Goal: Task Accomplishment & Management: Manage account settings

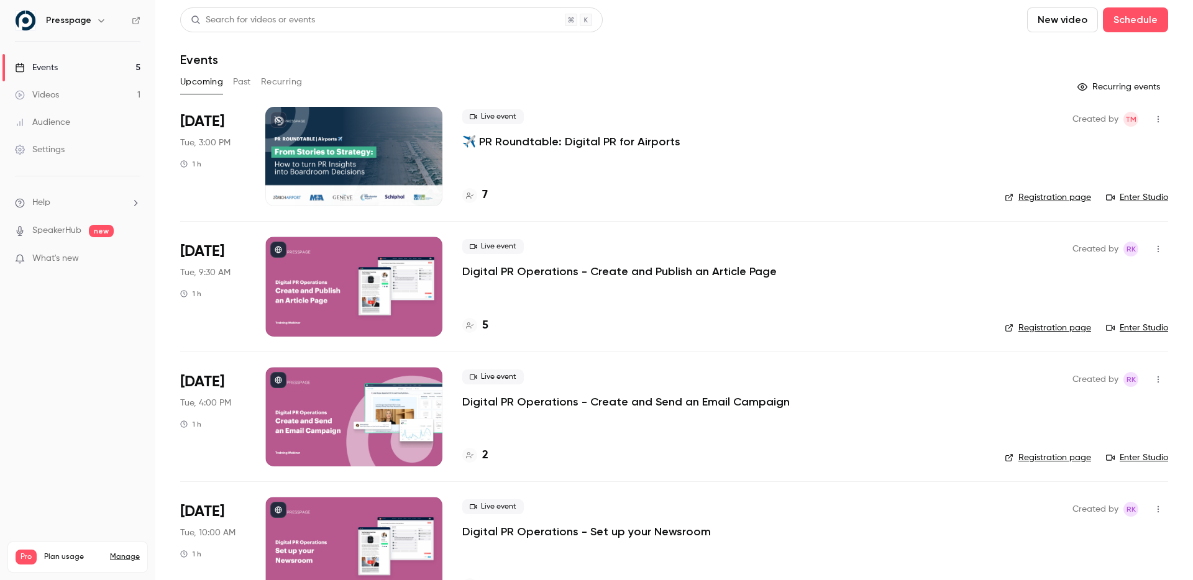
click at [383, 157] on div at bounding box center [353, 156] width 177 height 99
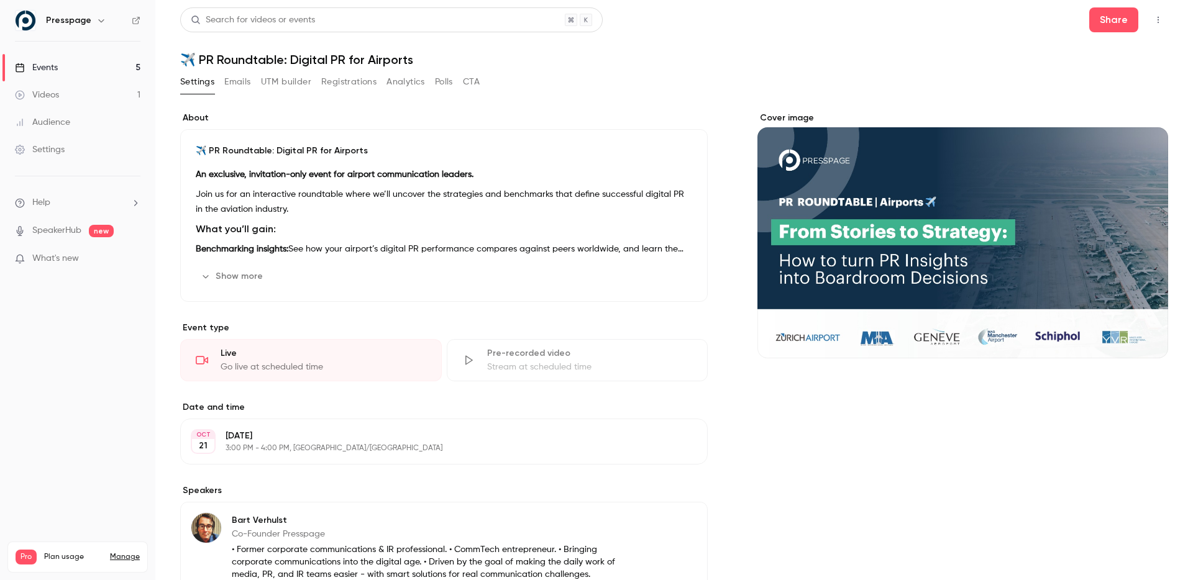
click at [351, 78] on button "Registrations" at bounding box center [348, 82] width 55 height 20
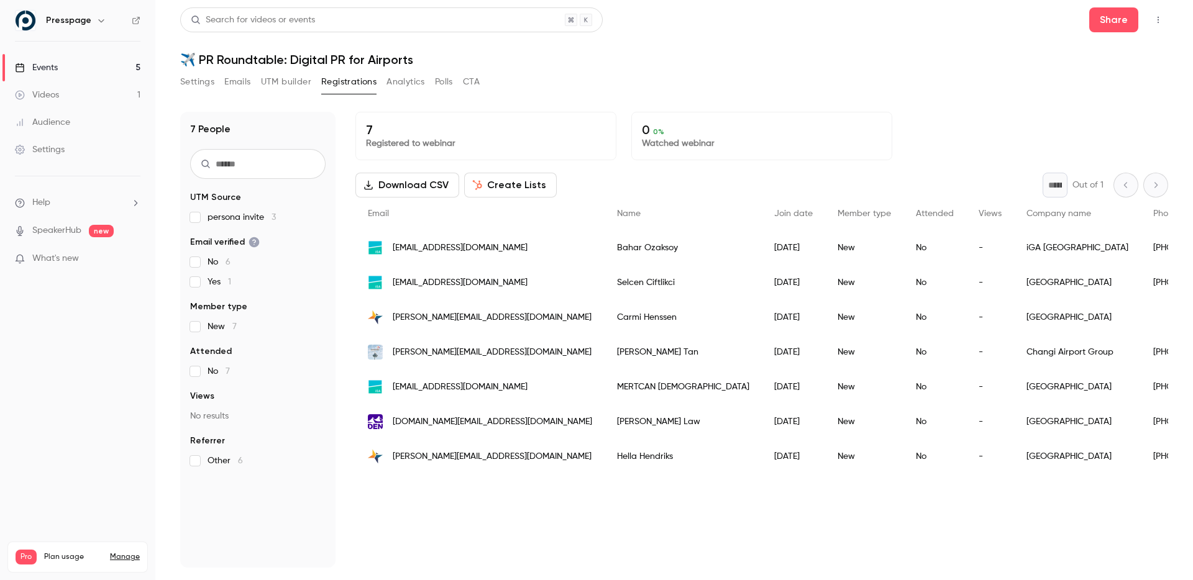
click at [797, 61] on h1 "✈️ PR Roundtable: Digital PR for Airports" at bounding box center [674, 59] width 988 height 15
click at [198, 85] on button "Settings" at bounding box center [197, 82] width 34 height 20
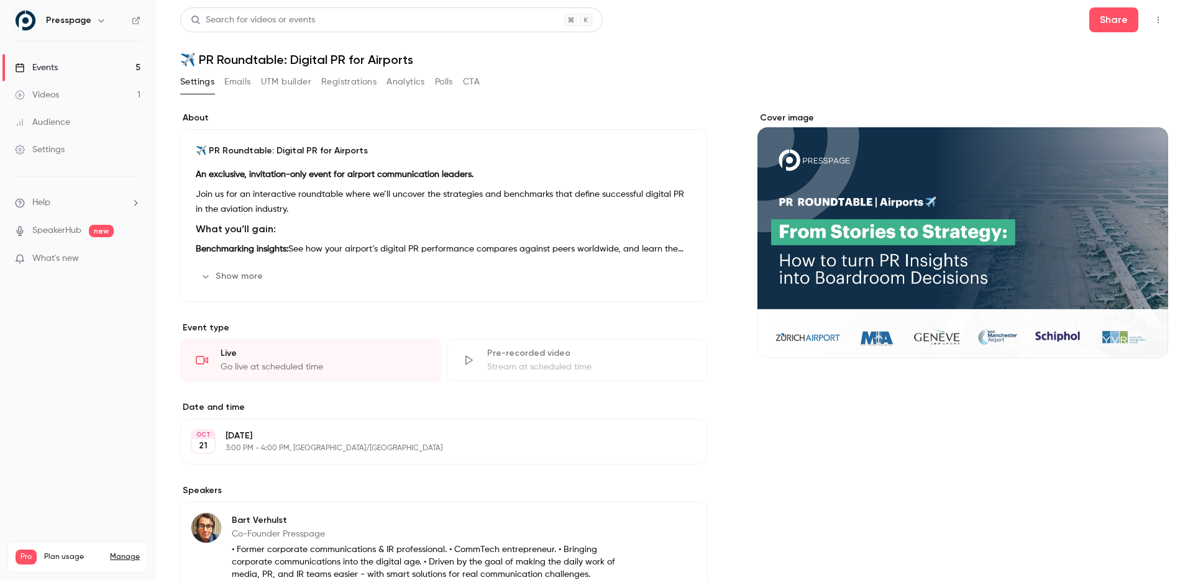
click at [50, 62] on div "Events" at bounding box center [36, 68] width 43 height 12
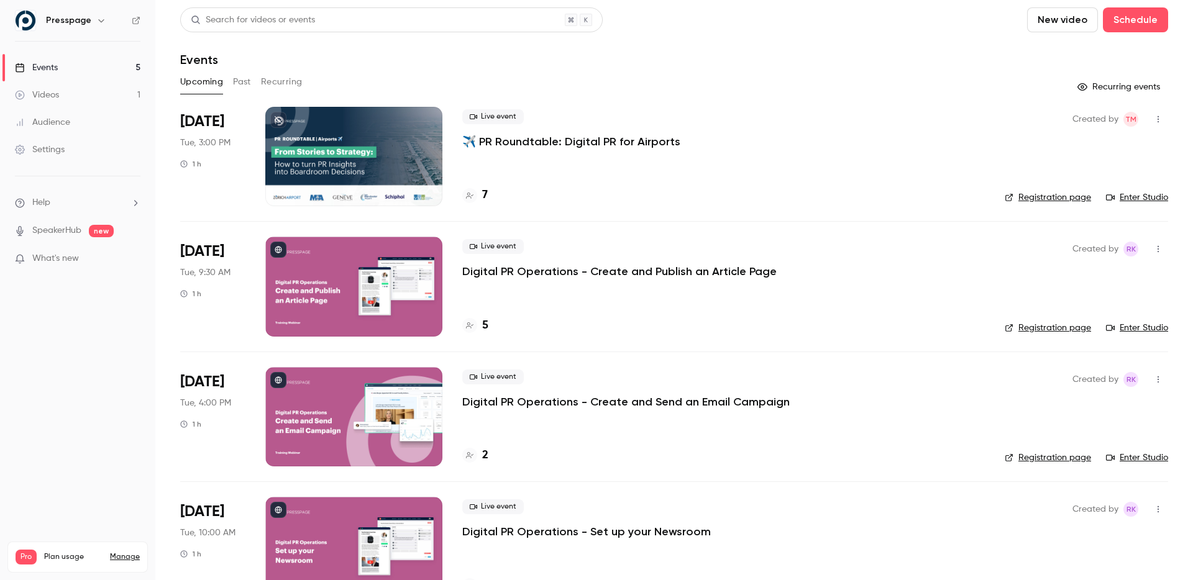
click at [236, 81] on button "Past" at bounding box center [242, 82] width 18 height 20
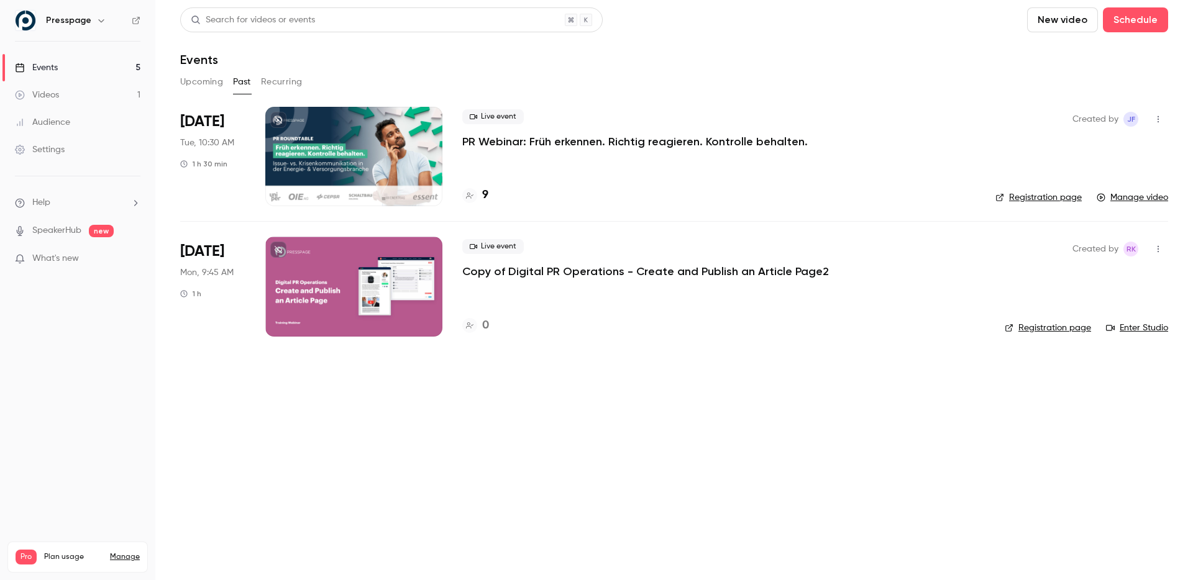
click at [345, 165] on div at bounding box center [353, 156] width 177 height 99
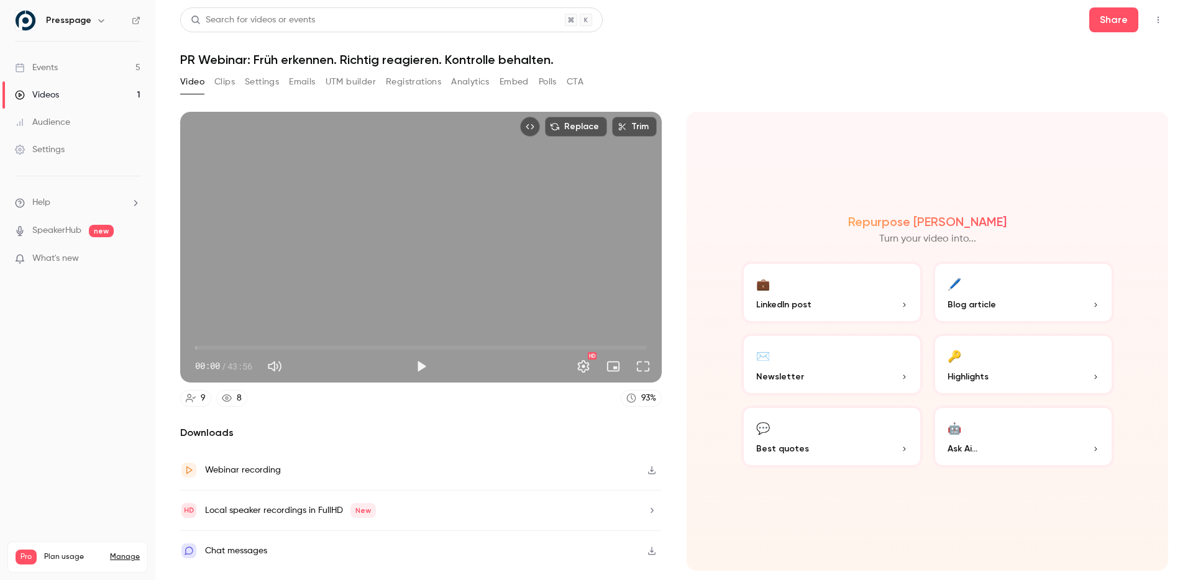
click at [421, 85] on button "Registrations" at bounding box center [413, 82] width 55 height 20
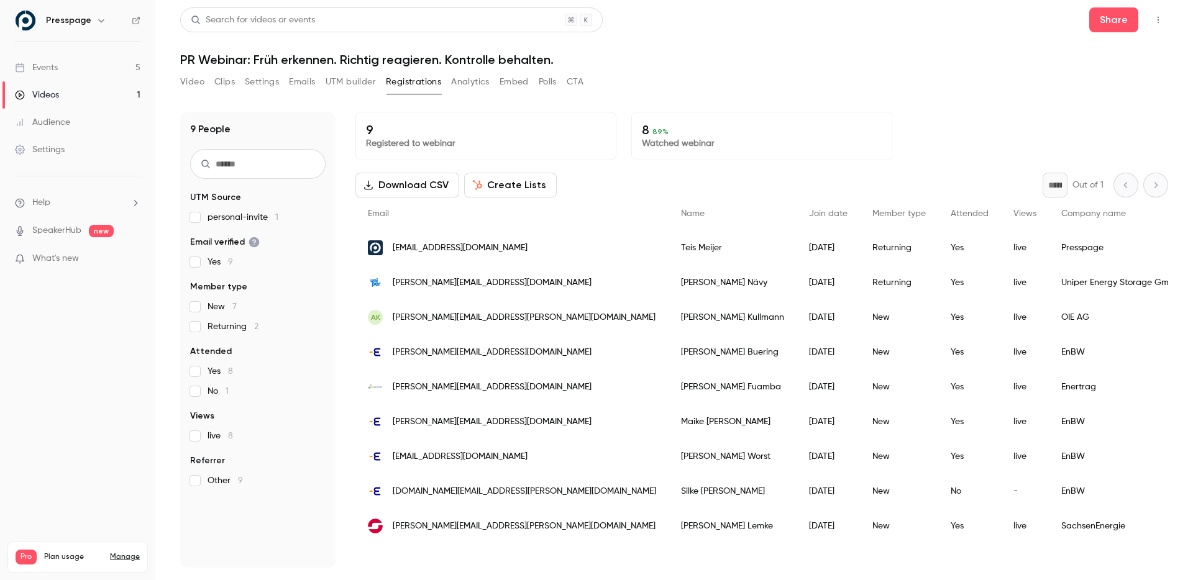
click at [1009, 57] on h1 "PR Webinar: Früh erkennen. Richtig reagieren. Kontrolle behalten." at bounding box center [674, 59] width 988 height 15
